Goal: Information Seeking & Learning: Learn about a topic

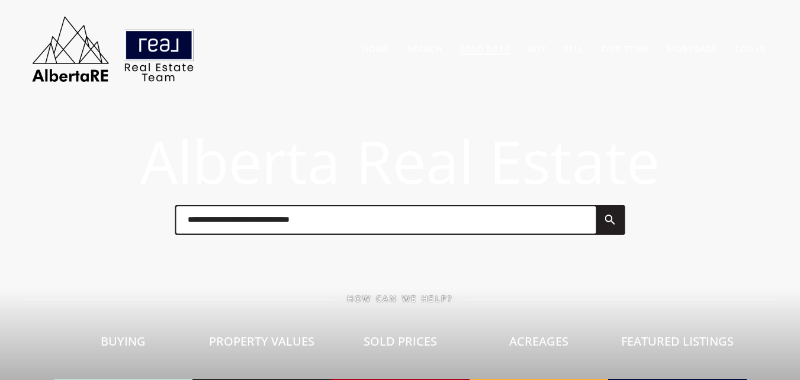
click at [479, 51] on link "Sold Data" at bounding box center [485, 48] width 50 height 11
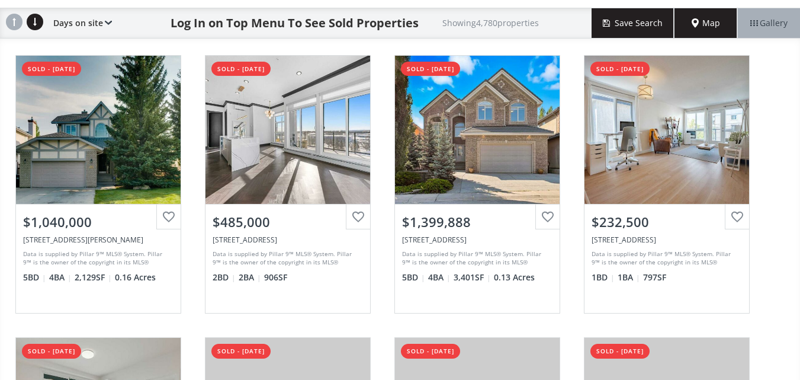
scroll to position [95, 0]
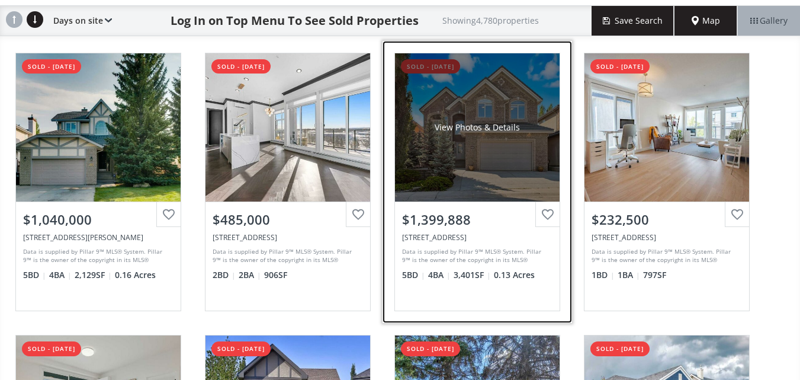
click at [497, 159] on div "View Photos & Details" at bounding box center [477, 127] width 165 height 148
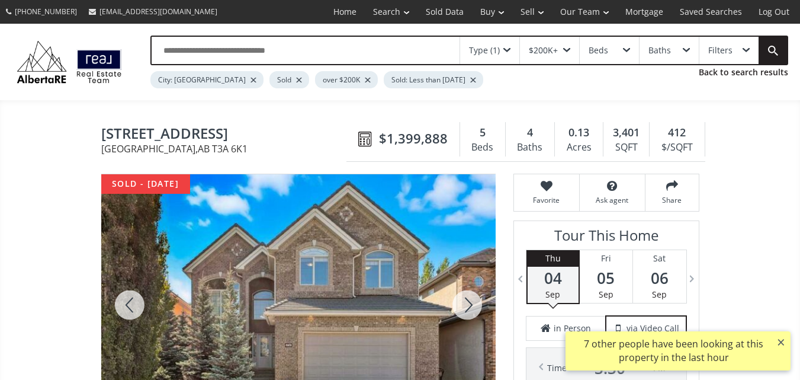
click at [462, 306] on div at bounding box center [467, 304] width 57 height 261
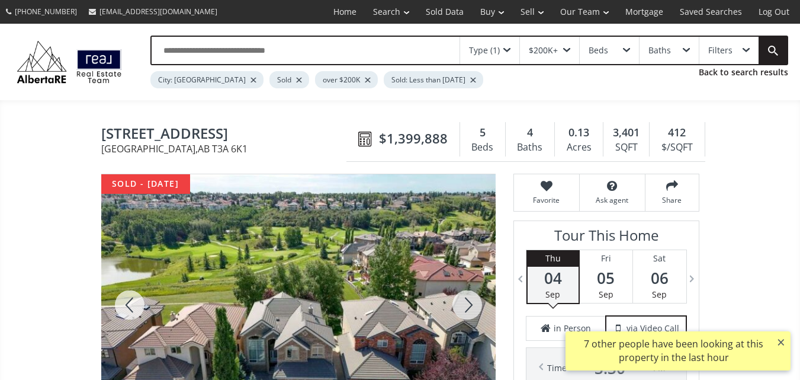
click at [462, 306] on div at bounding box center [467, 304] width 57 height 261
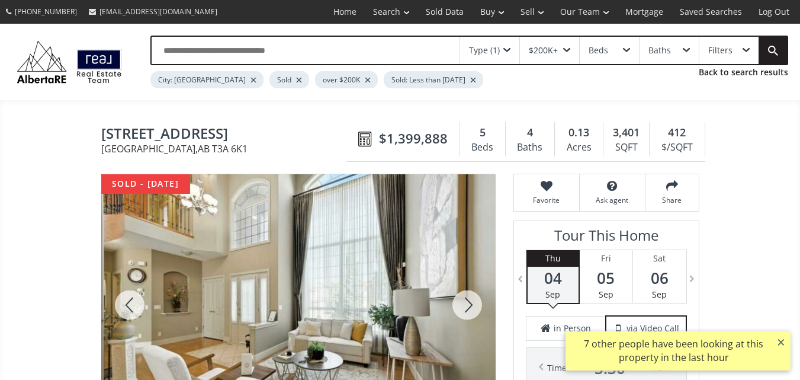
click at [462, 306] on div at bounding box center [467, 304] width 57 height 261
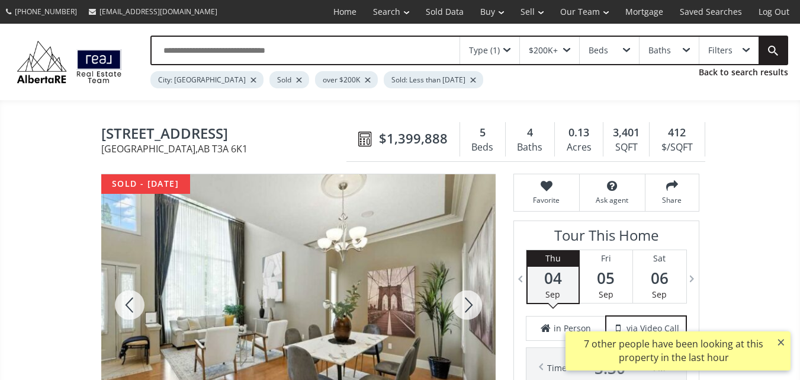
click at [462, 306] on div at bounding box center [467, 304] width 57 height 261
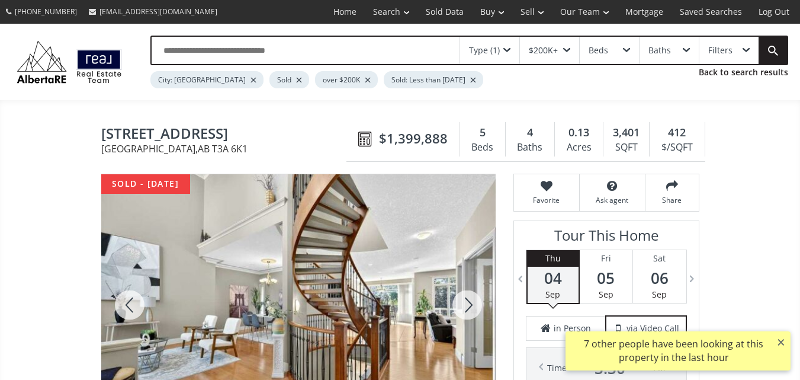
click at [462, 306] on div at bounding box center [467, 304] width 57 height 261
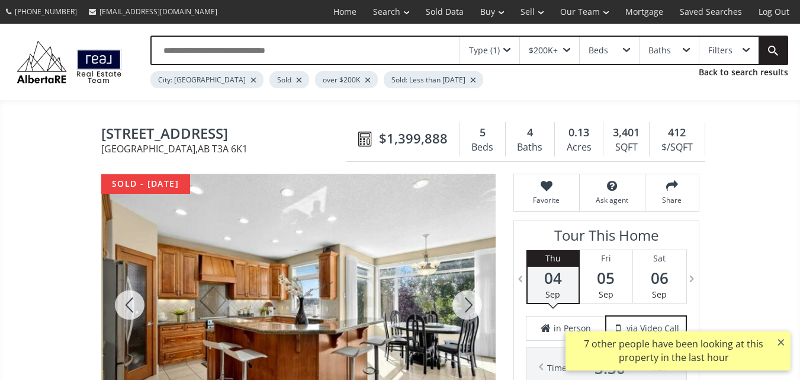
click at [462, 306] on div at bounding box center [467, 304] width 57 height 261
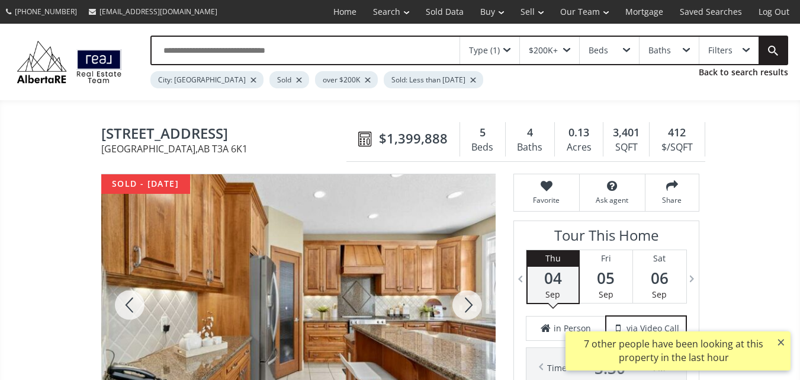
click at [462, 306] on div at bounding box center [467, 304] width 57 height 261
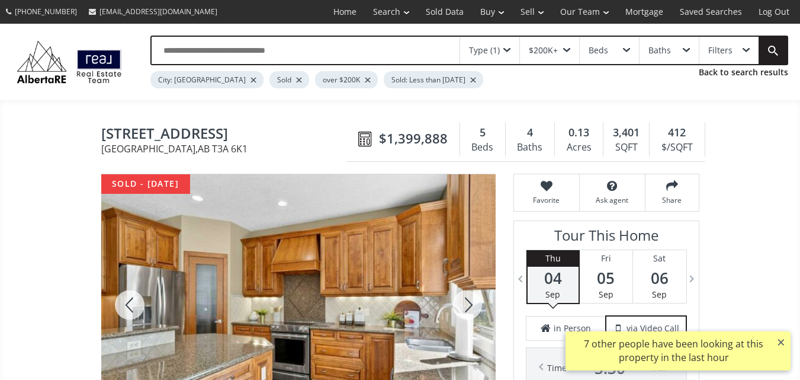
click at [462, 306] on div at bounding box center [467, 304] width 57 height 261
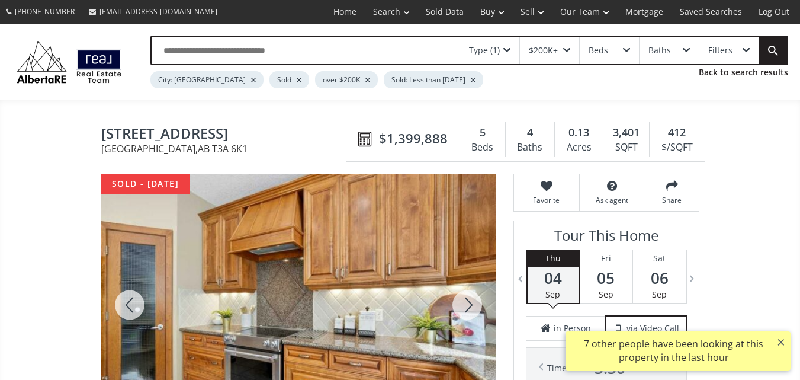
click at [462, 306] on div at bounding box center [467, 304] width 57 height 261
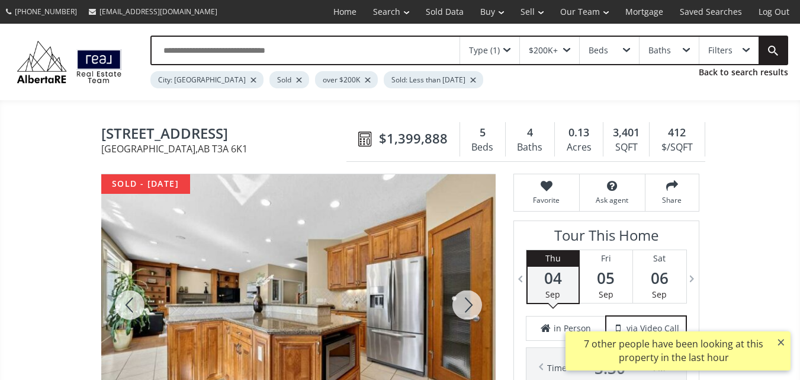
click at [462, 306] on div at bounding box center [467, 304] width 57 height 261
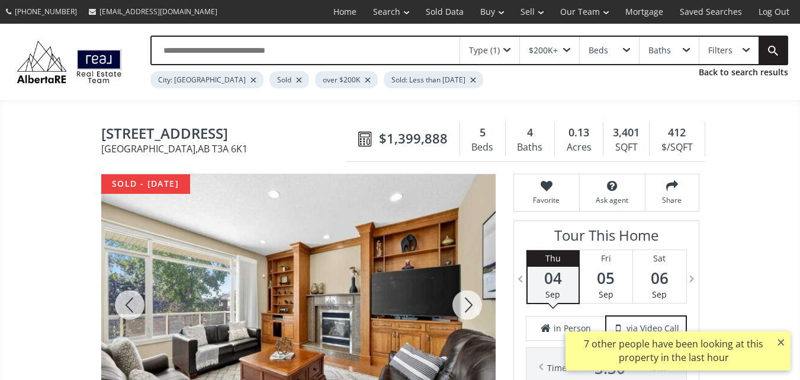
click at [462, 306] on div at bounding box center [467, 304] width 57 height 261
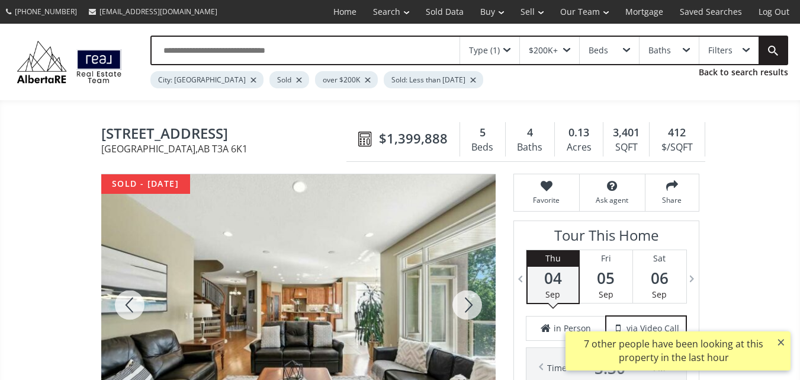
click at [462, 306] on div at bounding box center [467, 304] width 57 height 261
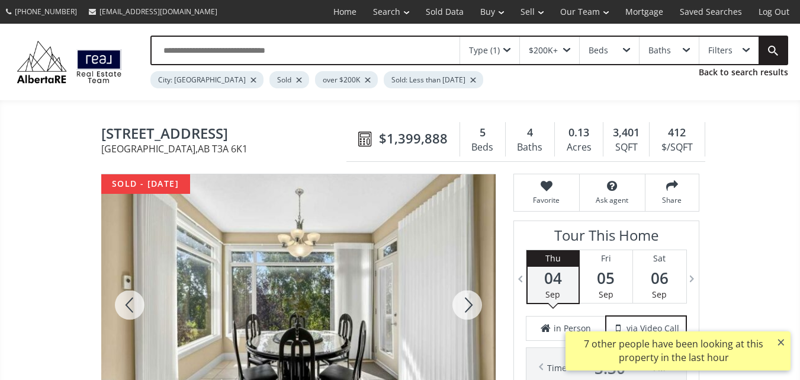
click at [462, 306] on div at bounding box center [467, 304] width 57 height 261
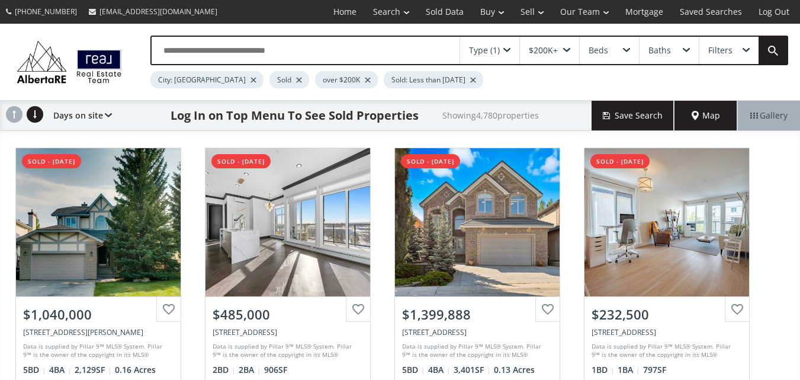
click at [296, 81] on div at bounding box center [299, 80] width 6 height 5
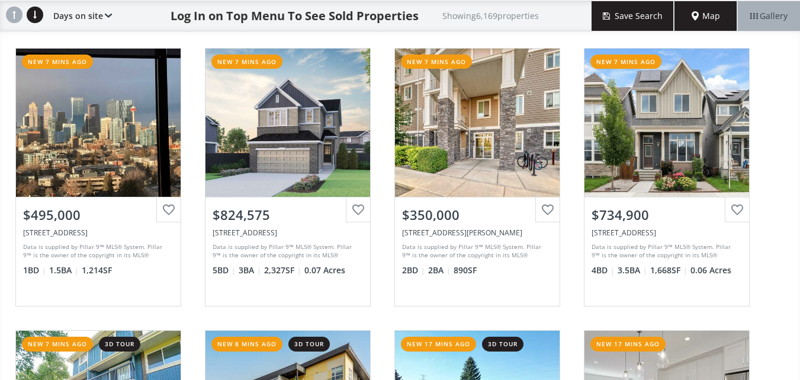
scroll to position [114, 0]
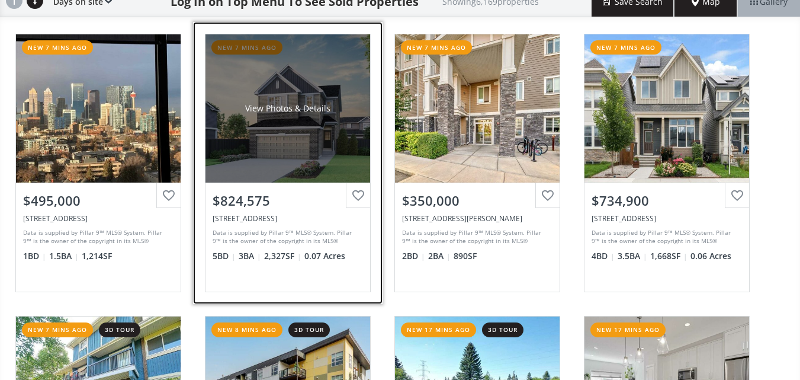
click at [294, 123] on div "View Photos & Details" at bounding box center [287, 108] width 165 height 148
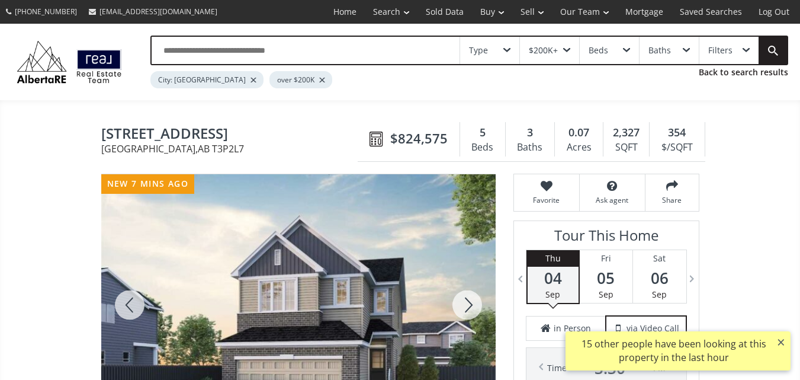
click at [470, 315] on div at bounding box center [467, 304] width 57 height 261
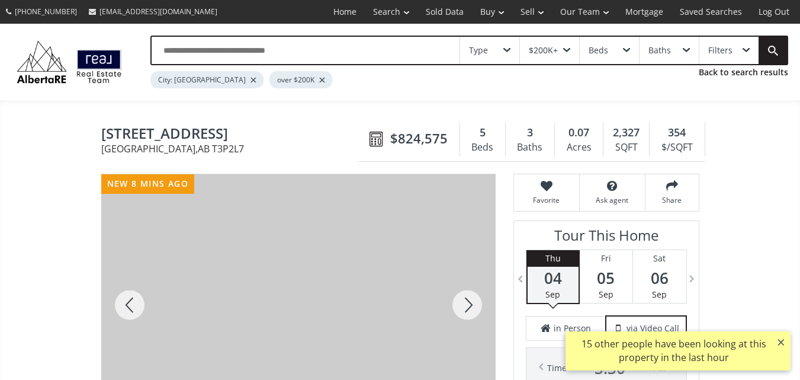
click at [470, 315] on div at bounding box center [467, 304] width 57 height 261
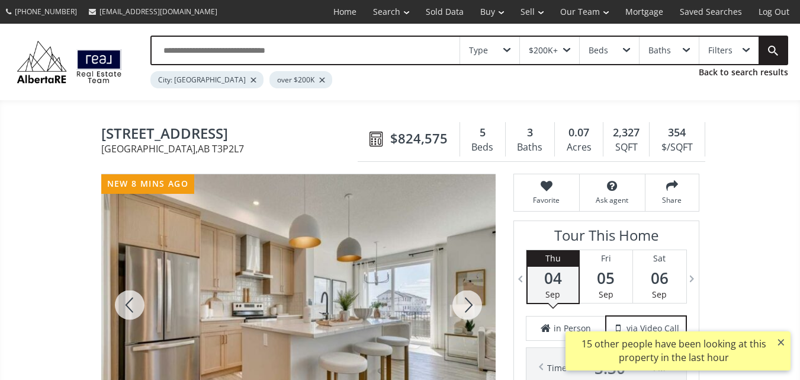
click at [470, 315] on div at bounding box center [467, 304] width 57 height 261
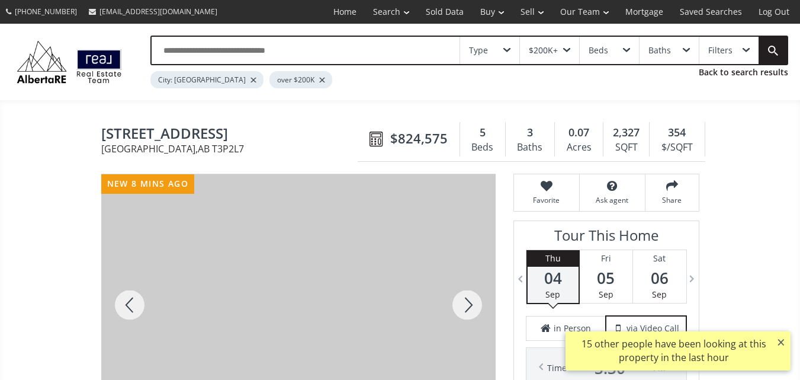
click at [470, 315] on div at bounding box center [467, 304] width 57 height 261
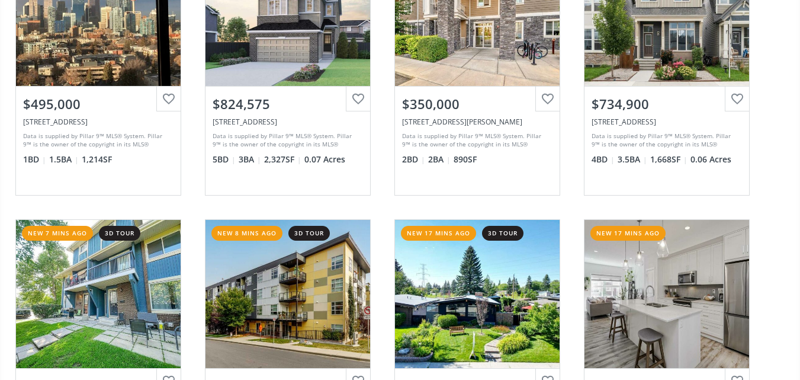
scroll to position [114, 0]
